Goal: Ask a question

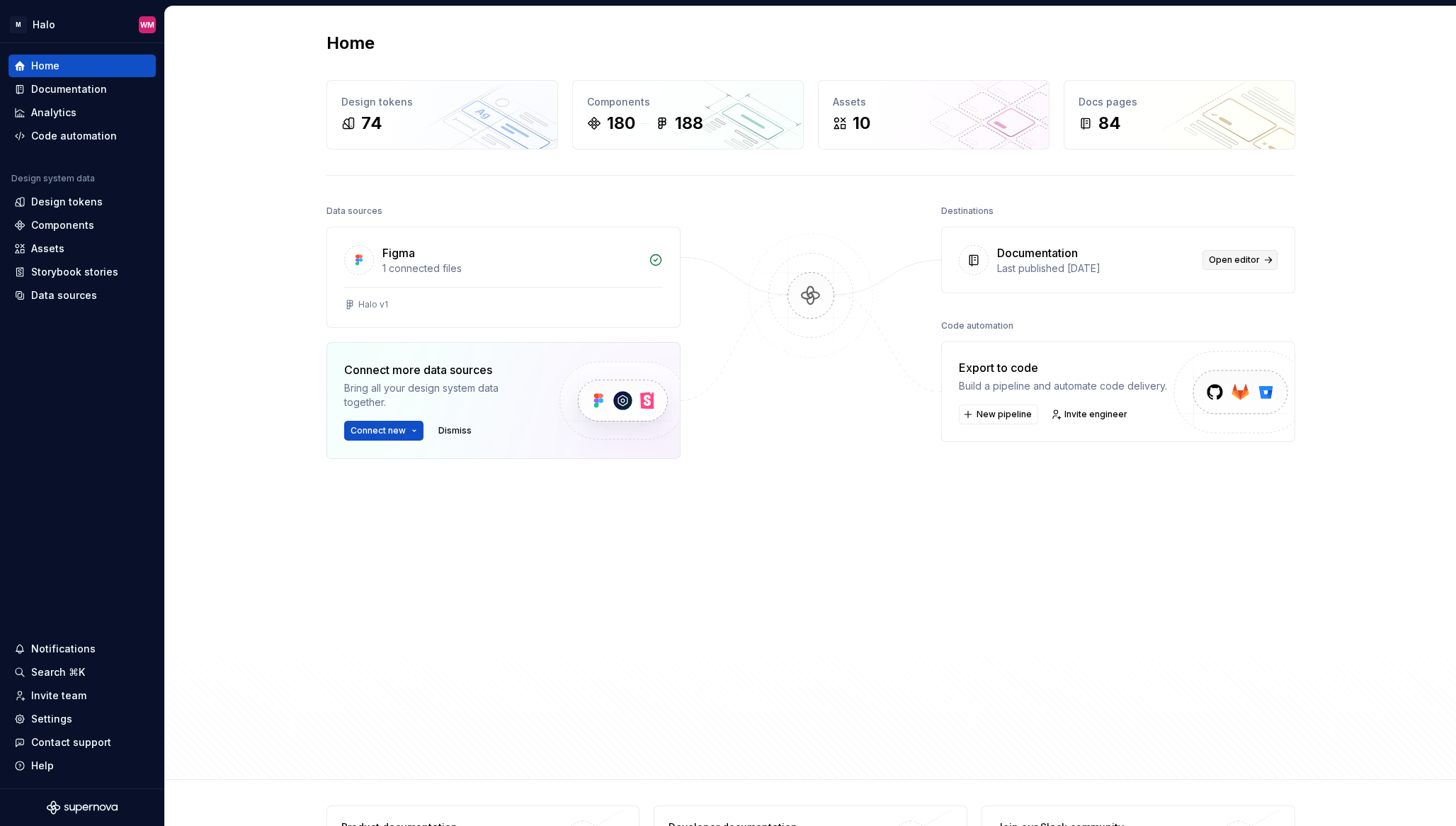
click at [1233, 257] on span "Open editor" at bounding box center [1235, 260] width 51 height 11
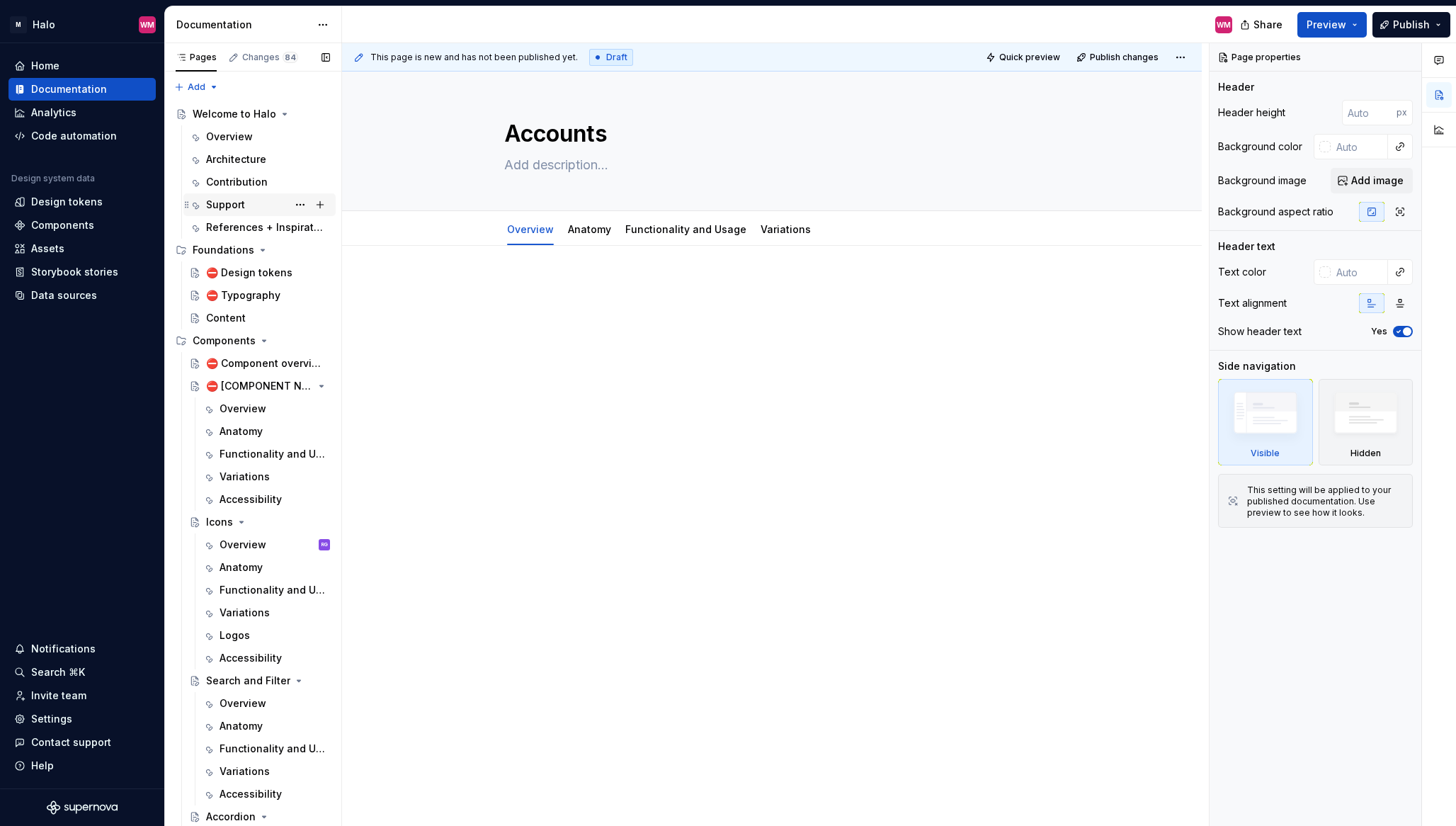
click at [247, 209] on div "Support" at bounding box center [269, 205] width 124 height 20
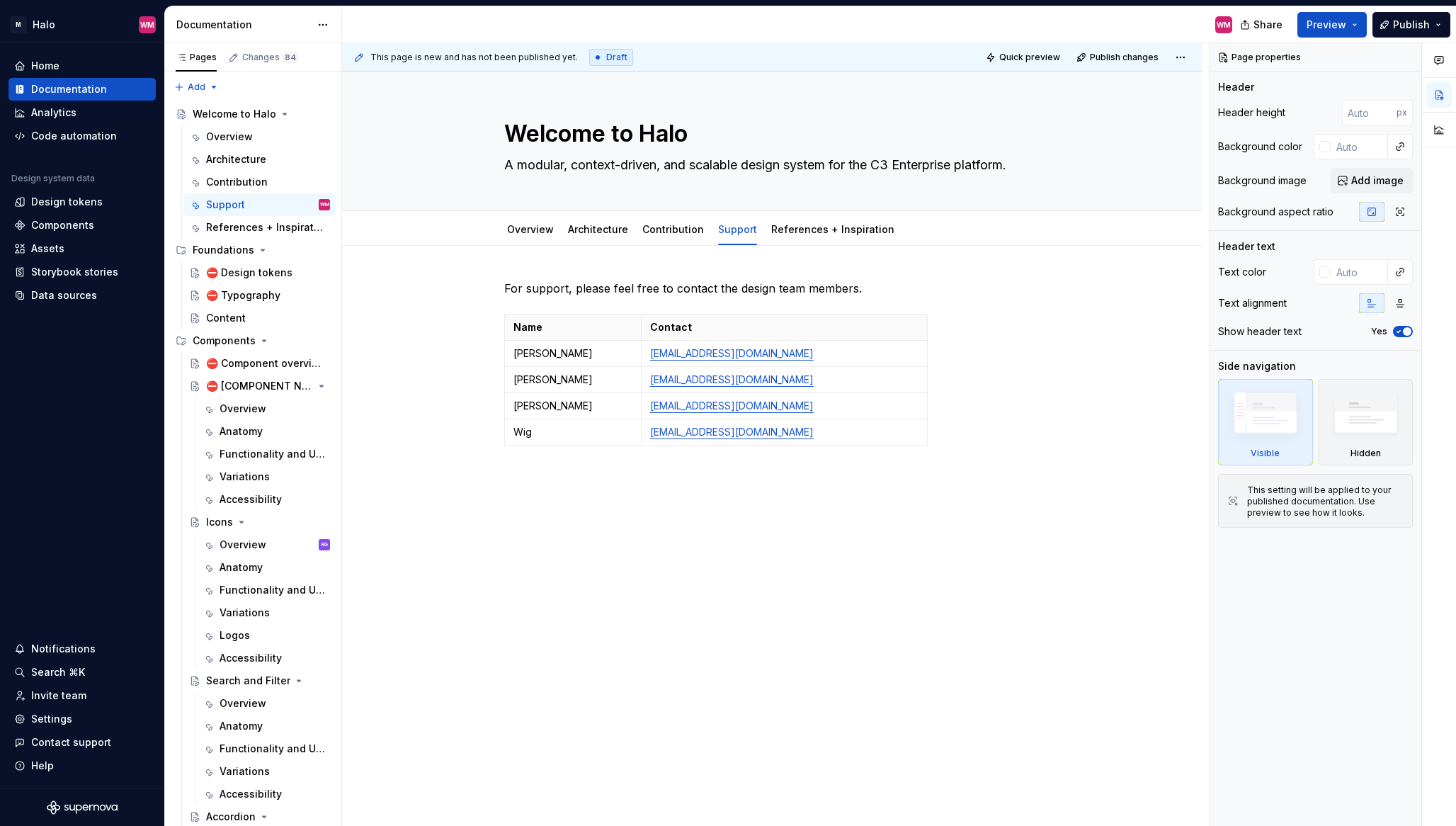
click at [529, 261] on div "For support, please feel free to contact the design team members. Name Contact …" at bounding box center [772, 593] width 859 height 694
type textarea "*"
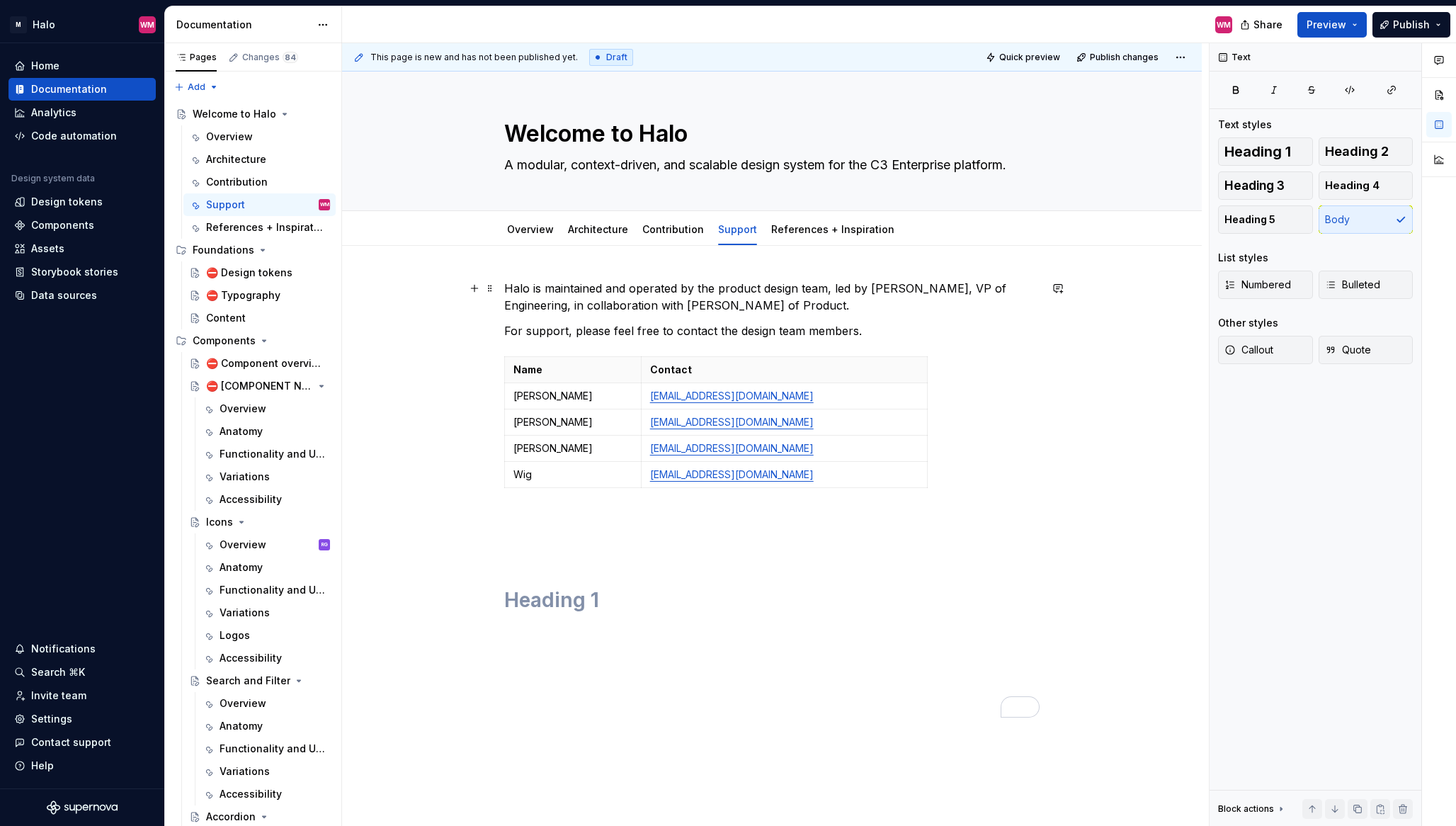
click at [846, 308] on p "Halo is maintained and operated by the product design team, led by [PERSON_NAME…" at bounding box center [772, 297] width 535 height 34
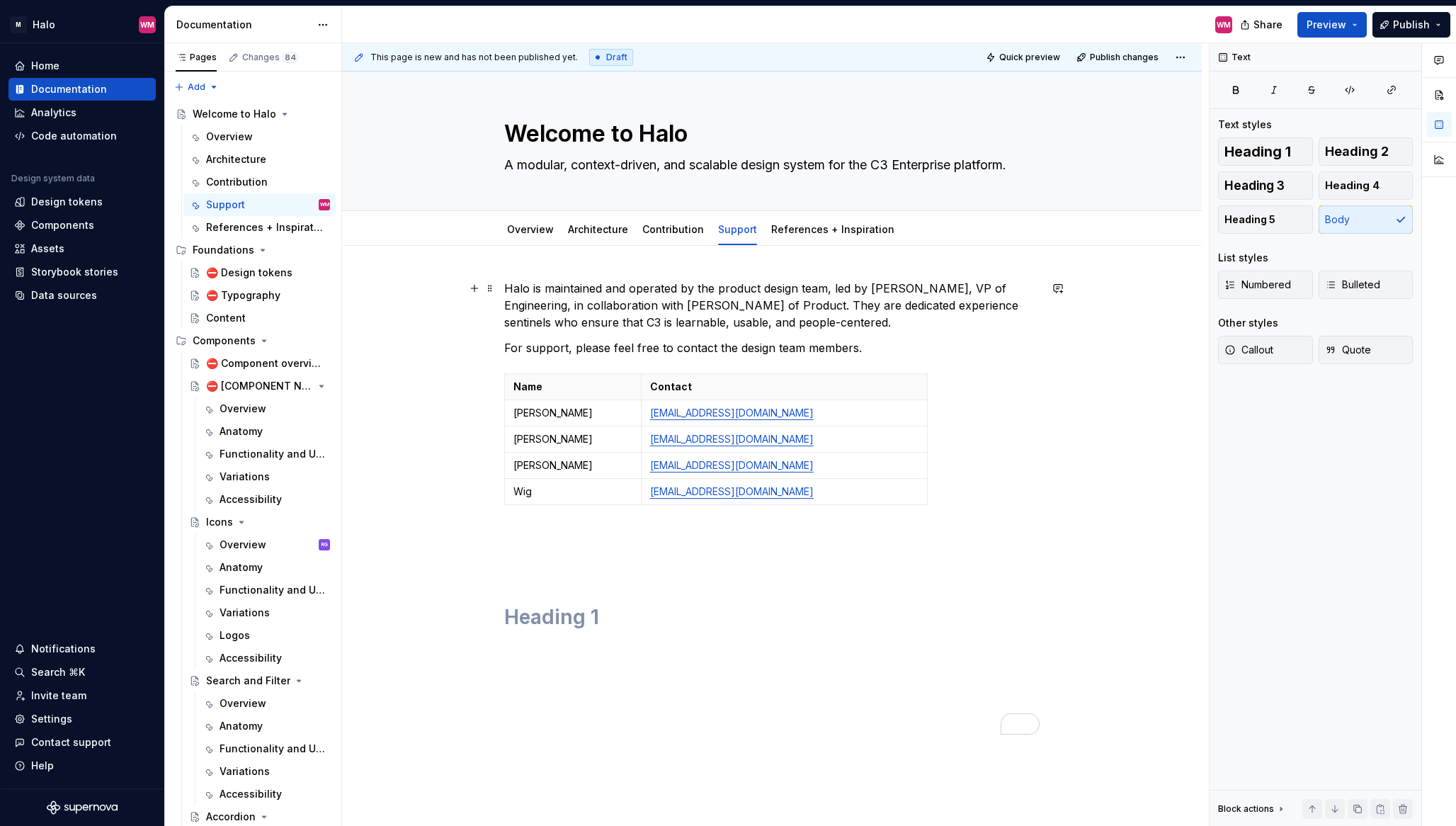
click at [918, 323] on p "Halo is maintained and operated by the product design team, led by [PERSON_NAME…" at bounding box center [772, 306] width 535 height 51
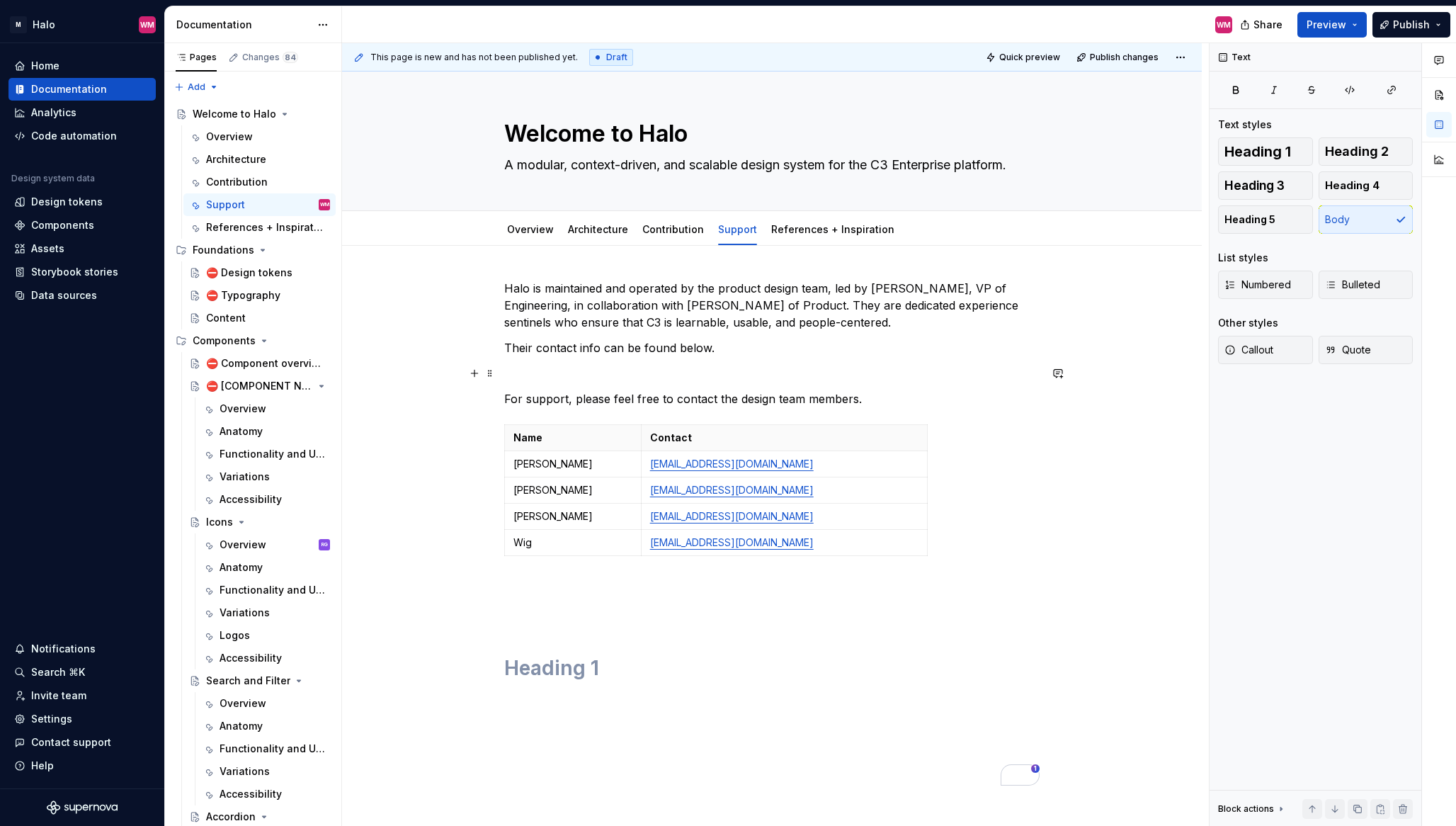
click at [551, 375] on p "To enrich screen reader interactions, please activate Accessibility in Grammarl…" at bounding box center [772, 373] width 535 height 17
click at [477, 379] on button "button" at bounding box center [474, 372] width 20 height 20
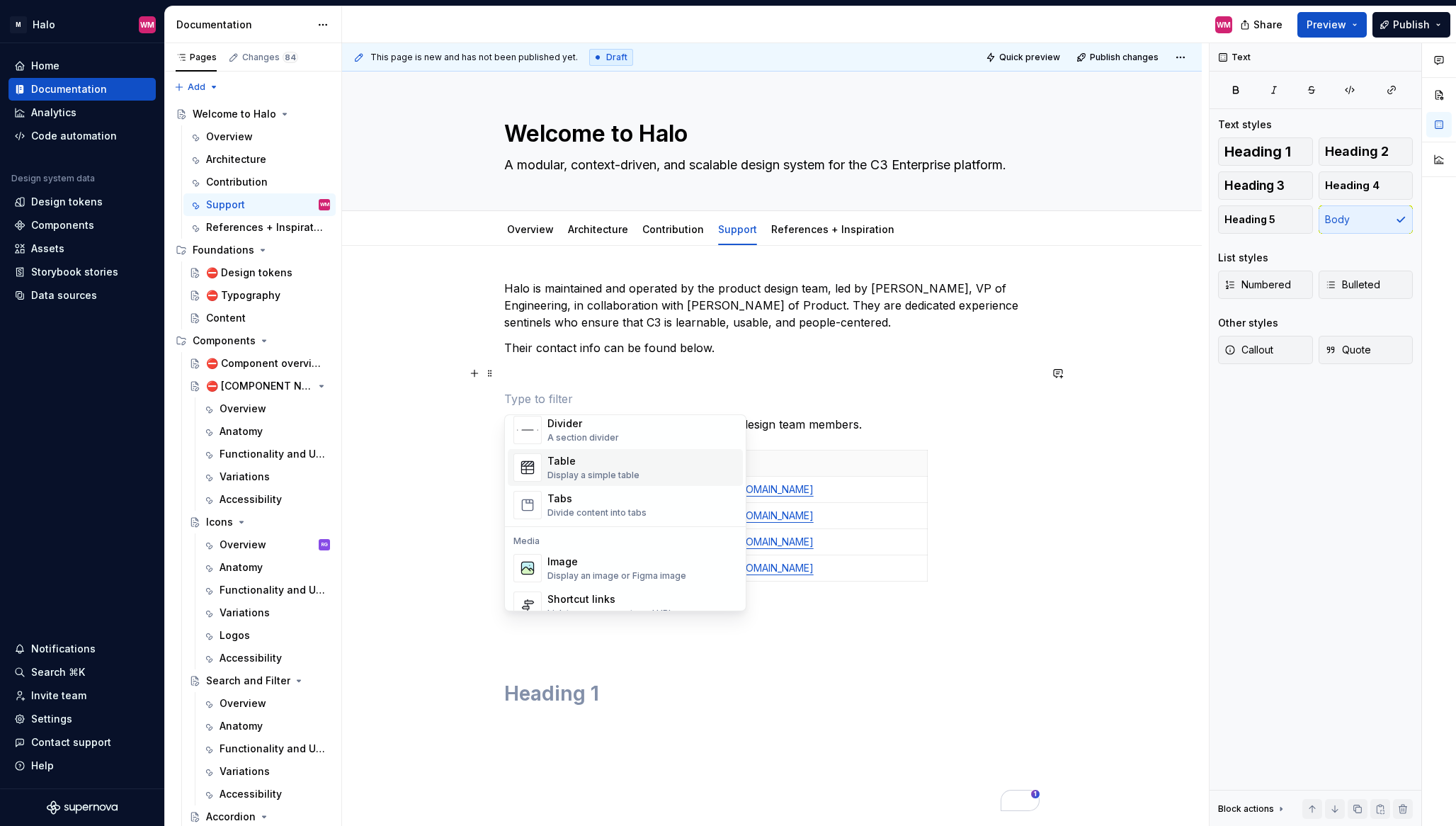
scroll to position [529, 0]
click at [564, 538] on div "Display an image or Figma image" at bounding box center [616, 537] width 139 height 11
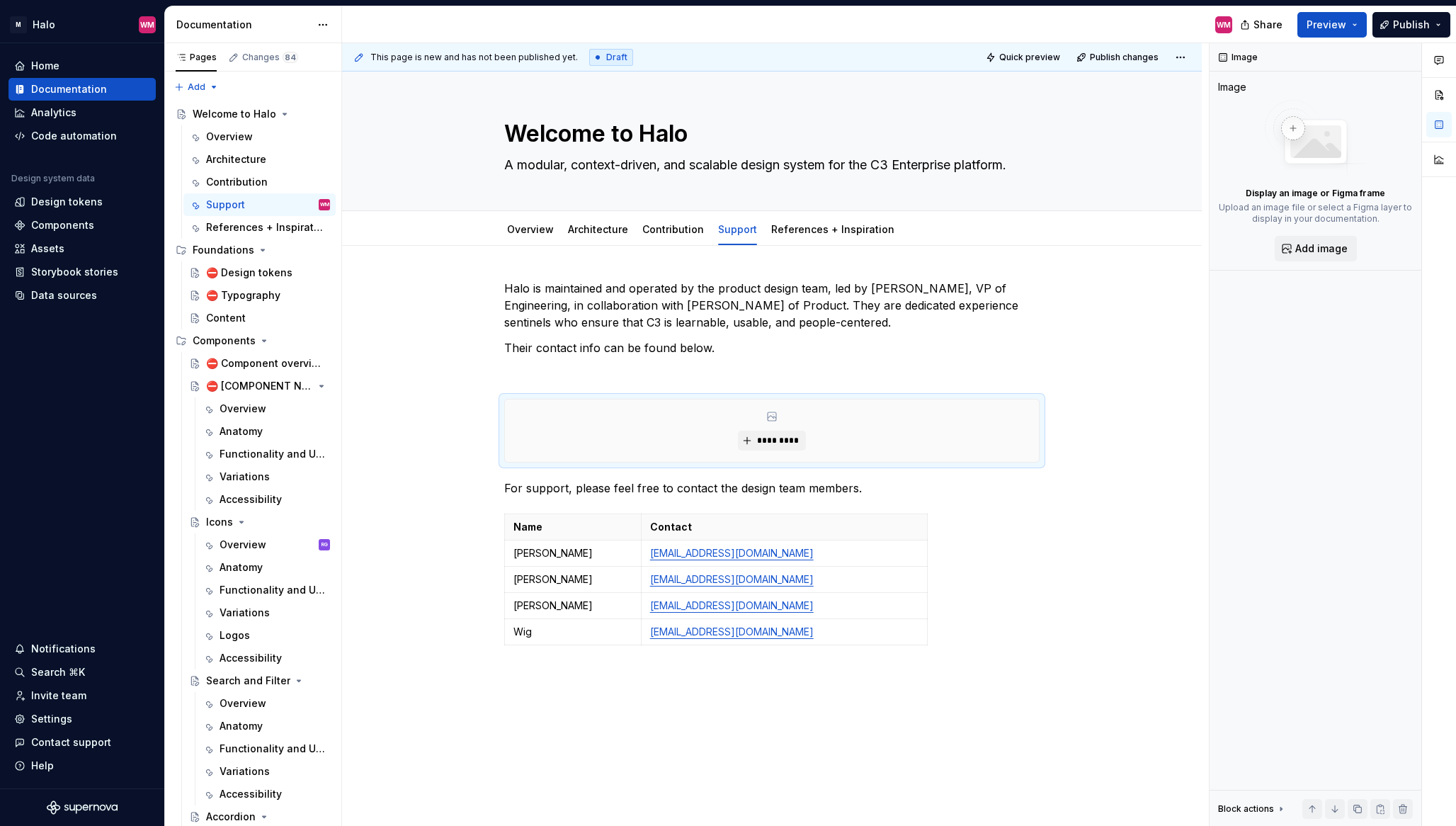
type textarea "*"
